Goal: Complete application form: Complete application form

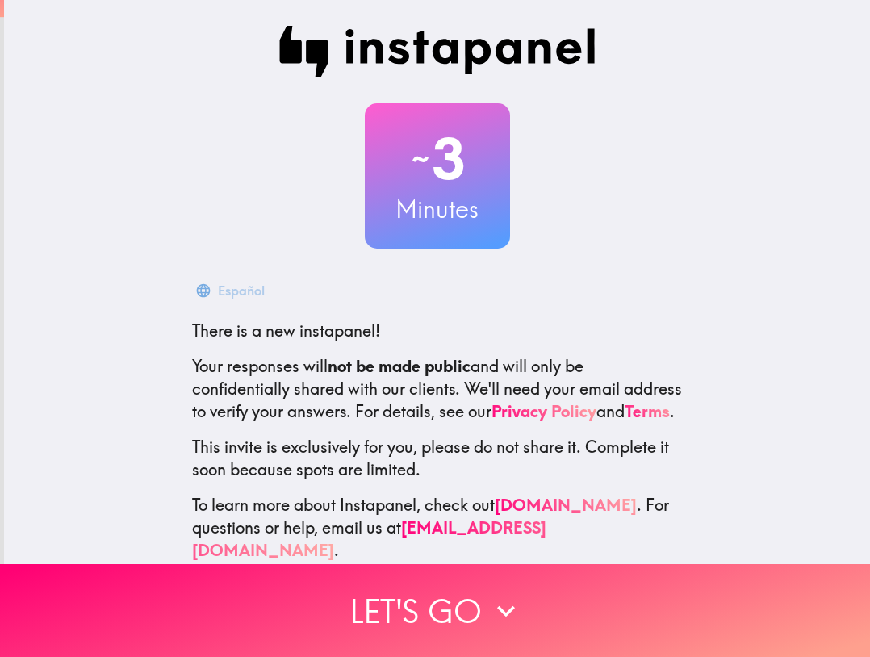
scroll to position [35, 0]
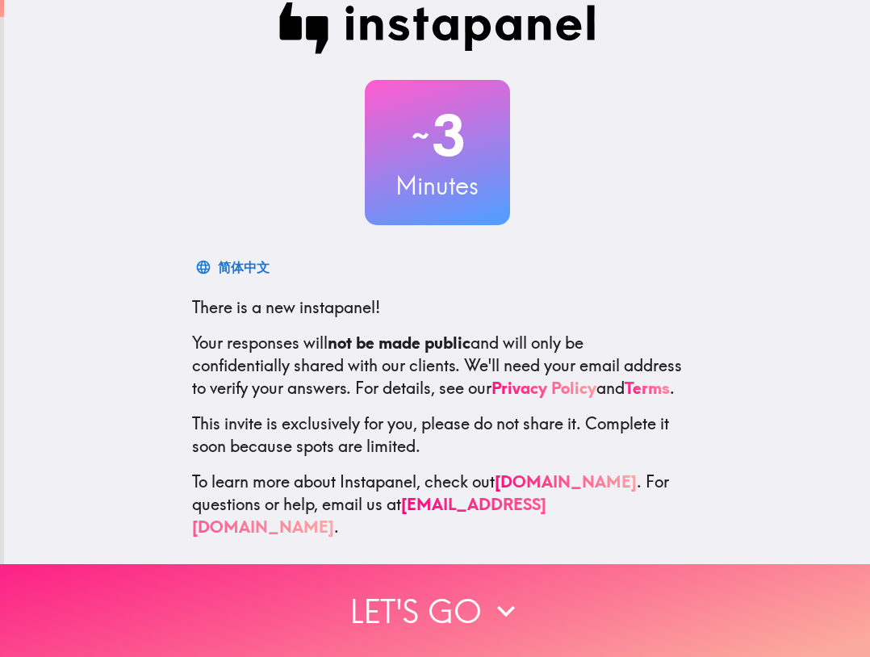
click at [452, 585] on button "Let's go" at bounding box center [435, 610] width 870 height 93
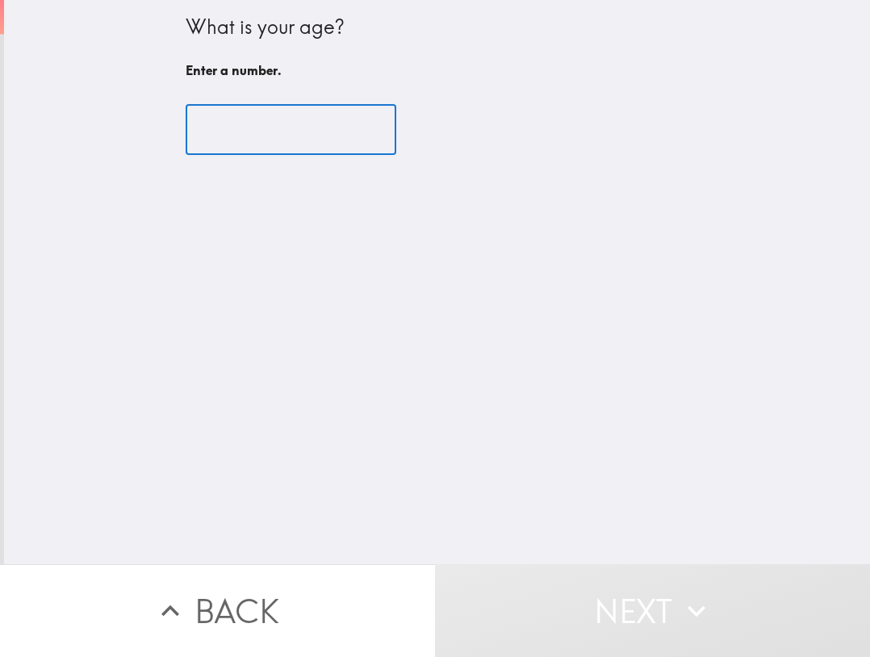
click at [247, 140] on input "number" at bounding box center [291, 130] width 211 height 50
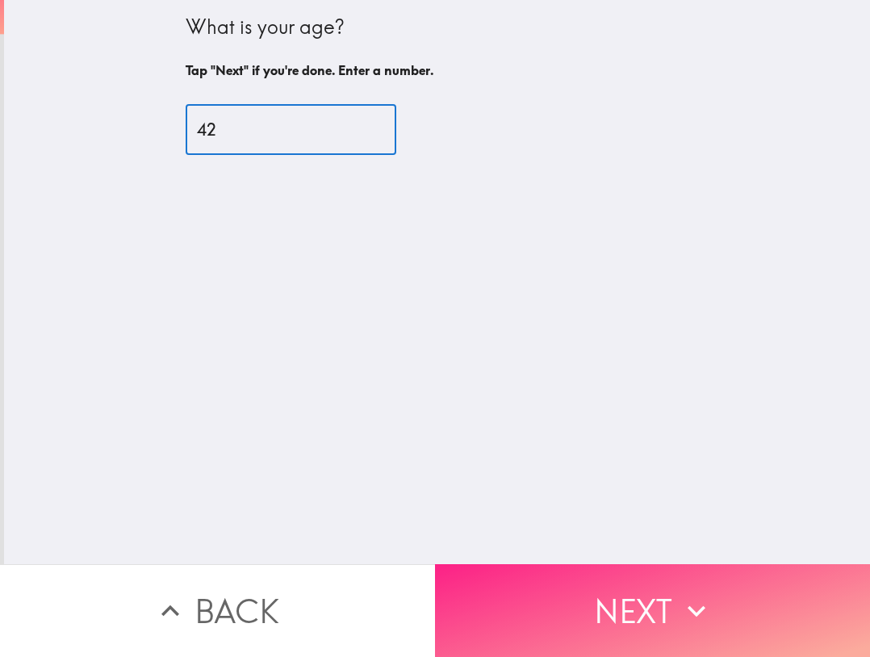
type input "42"
click at [692, 595] on icon "button" at bounding box center [695, 610] width 35 height 35
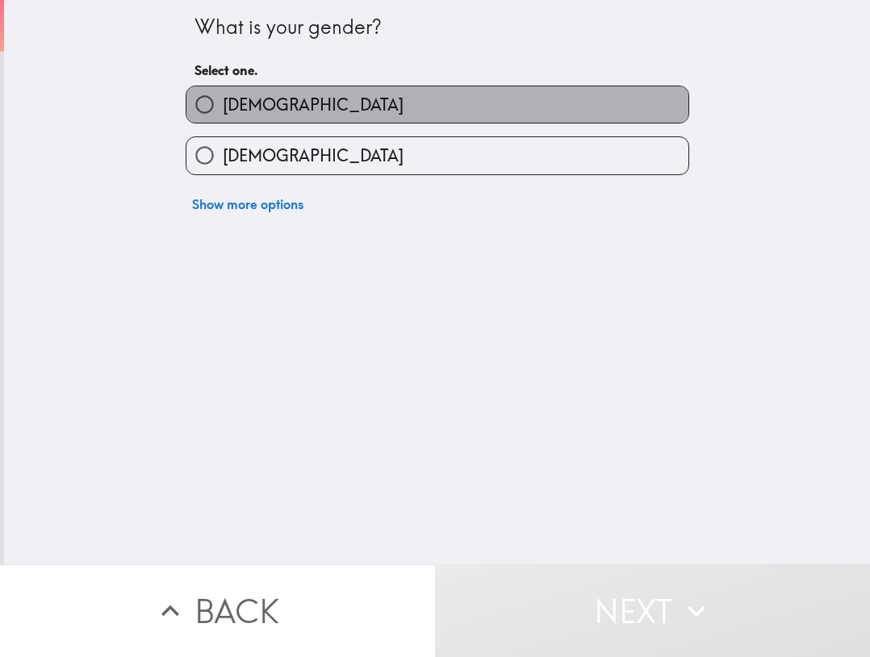
click at [293, 93] on label "[DEMOGRAPHIC_DATA]" at bounding box center [437, 104] width 502 height 36
click at [223, 93] on input "[DEMOGRAPHIC_DATA]" at bounding box center [204, 104] width 36 height 36
radio input "true"
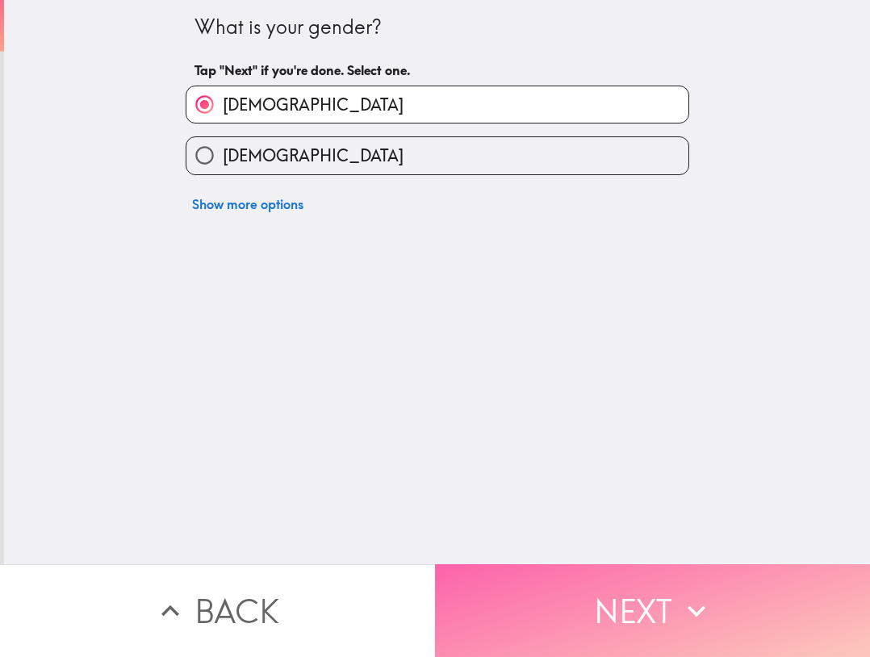
click at [678, 597] on icon "button" at bounding box center [695, 610] width 35 height 35
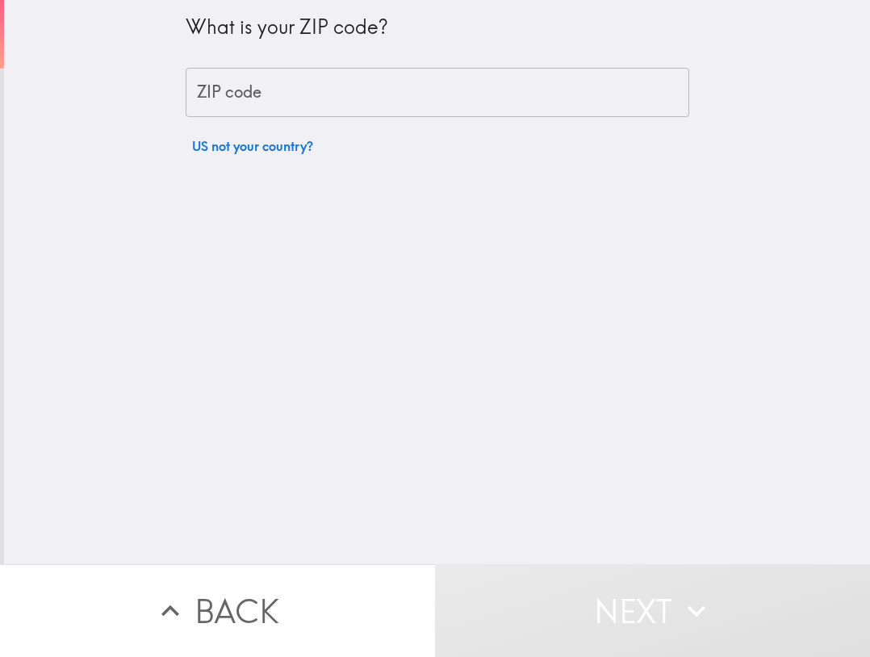
click at [351, 78] on input "ZIP code" at bounding box center [437, 93] width 503 height 50
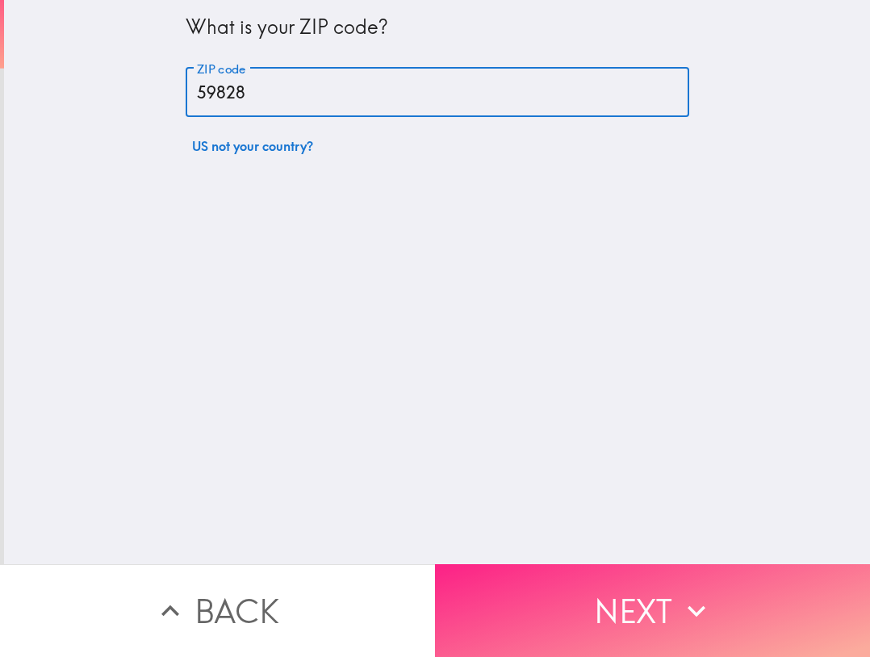
type input "59828"
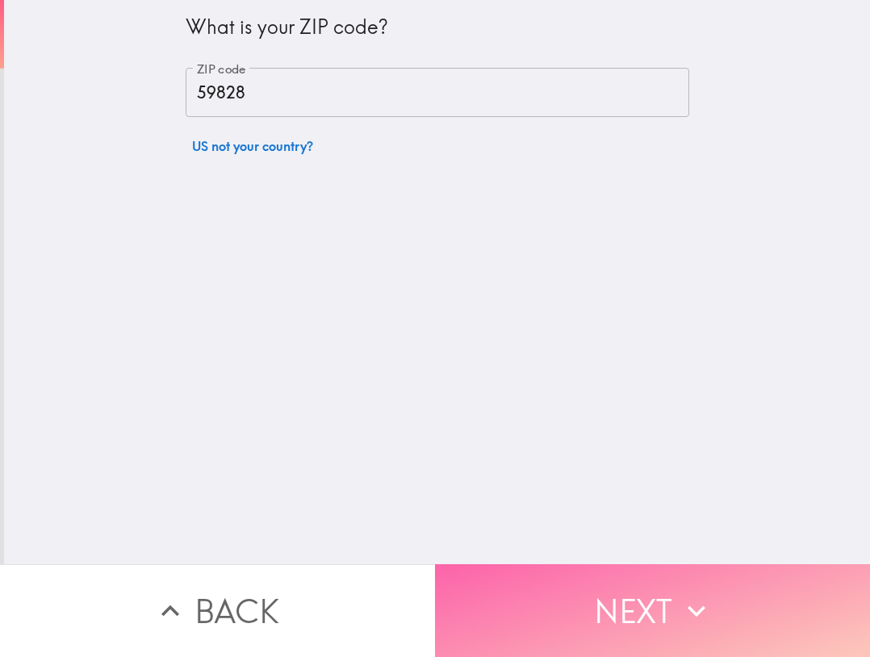
click at [640, 603] on button "Next" at bounding box center [652, 610] width 435 height 93
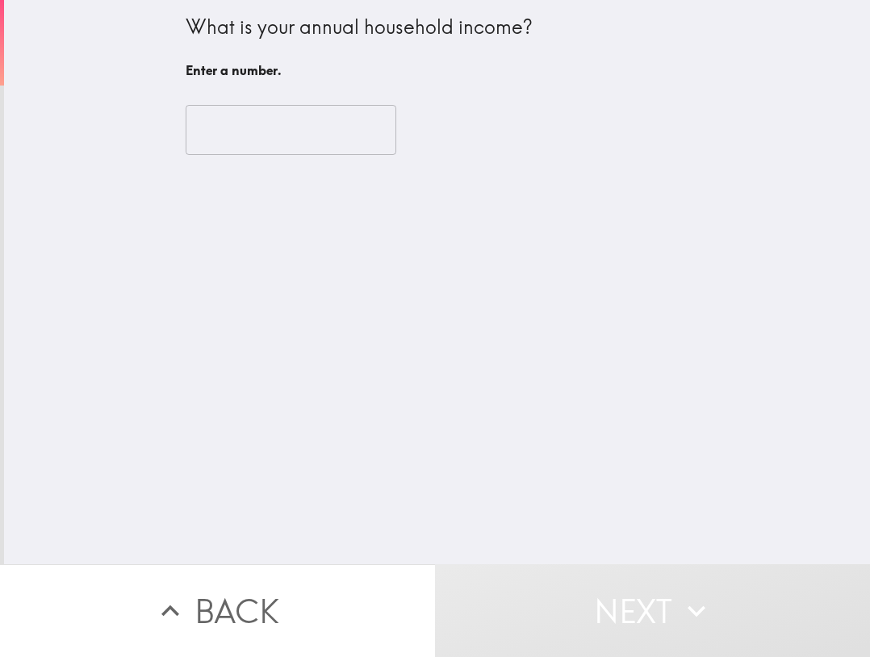
click at [301, 122] on input "number" at bounding box center [291, 130] width 211 height 50
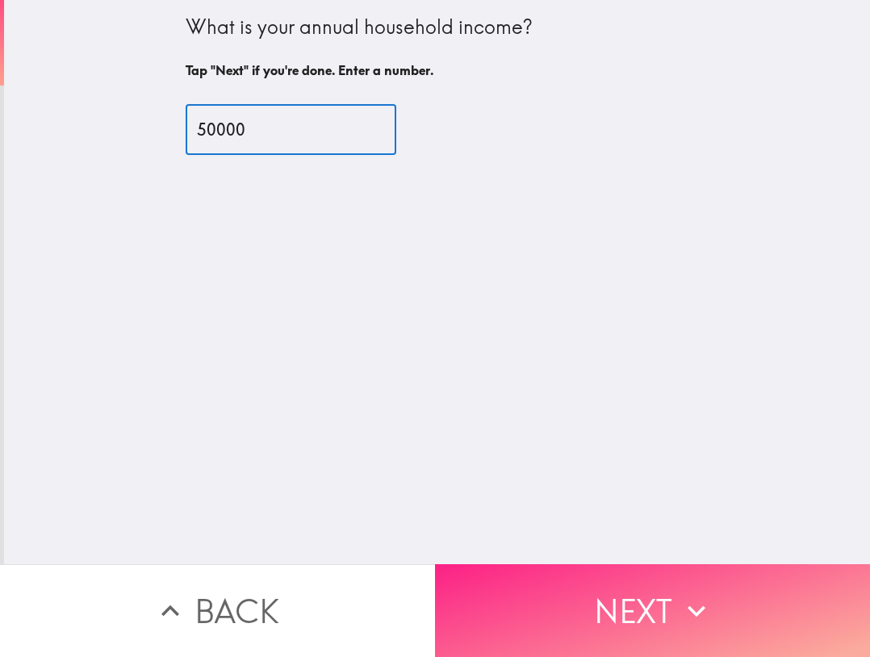
type input "50000"
click at [640, 595] on button "Next" at bounding box center [652, 610] width 435 height 93
